Goal: Task Accomplishment & Management: Manage account settings

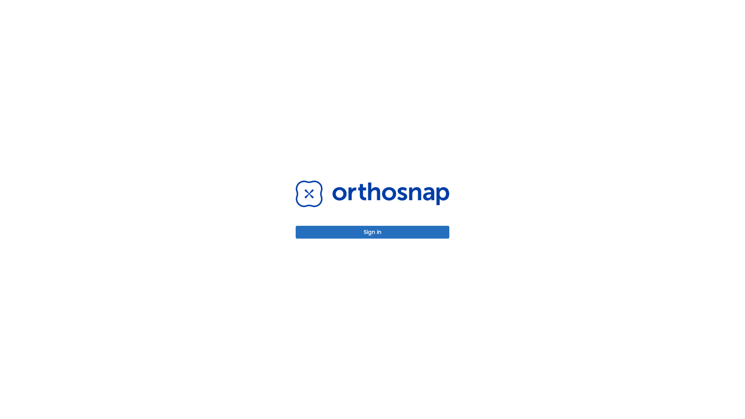
click at [372, 232] on button "Sign in" at bounding box center [373, 232] width 154 height 13
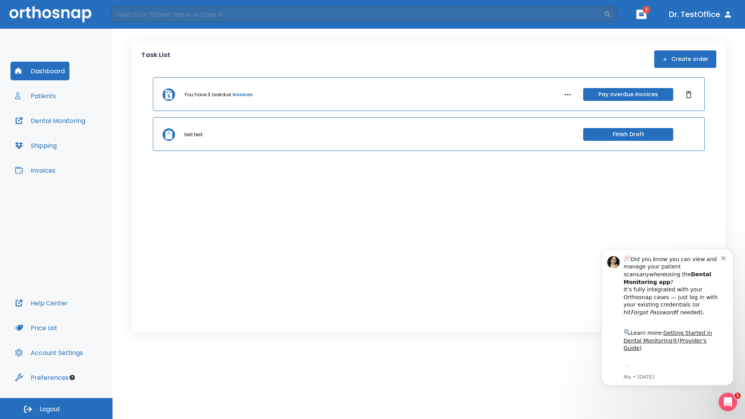
click at [56, 408] on span "Logout" at bounding box center [50, 409] width 21 height 9
